Goal: Transaction & Acquisition: Book appointment/travel/reservation

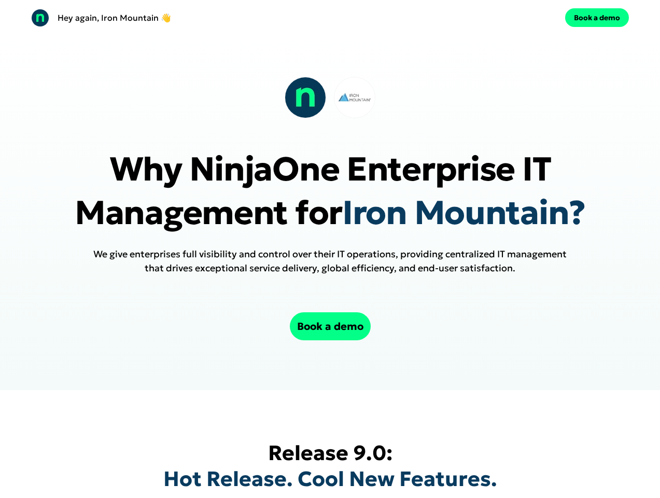
click at [330, 18] on div "Hey again, Iron Mountain 👋 Book a demo" at bounding box center [330, 17] width 660 height 35
click at [178, 18] on div "Hey again, Iron Mountain 👋" at bounding box center [178, 18] width 295 height 18
click at [482, 18] on div "Book a demo" at bounding box center [481, 17] width 295 height 19
click at [597, 18] on button "Book a demo" at bounding box center [597, 17] width 64 height 19
click at [330, 97] on div at bounding box center [330, 97] width 91 height 41
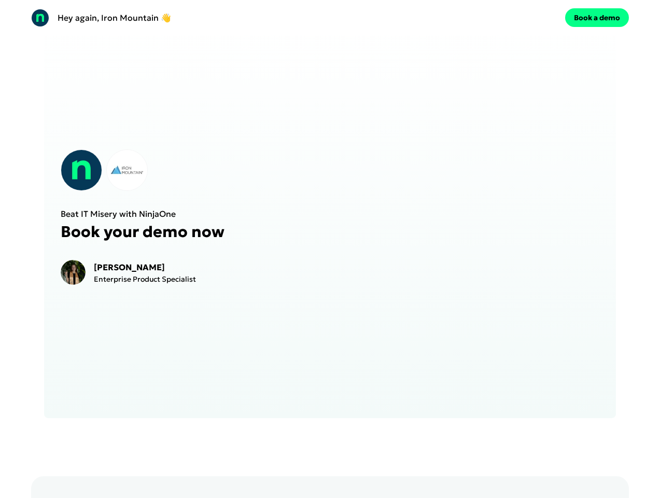
click at [330, 326] on div "Beat IT Misery with NinjaOne Book your demo now [PERSON_NAME] Enterprise Produc…" at bounding box center [329, 217] width 571 height 401
